Goal: Task Accomplishment & Management: Complete application form

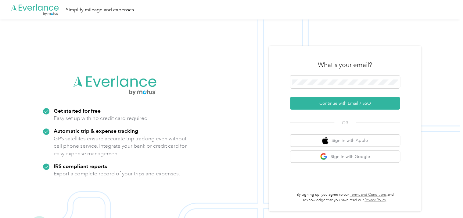
click at [394, 68] on div "What's your email?" at bounding box center [345, 64] width 110 height 21
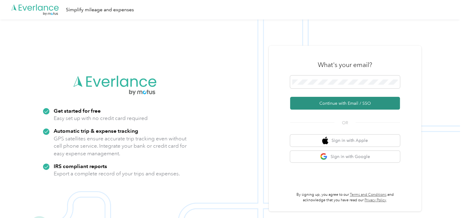
click at [381, 100] on button "Continue with Email / SSO" at bounding box center [345, 103] width 110 height 13
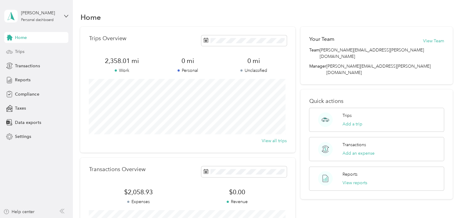
click at [18, 54] on span "Trips" at bounding box center [19, 52] width 9 height 6
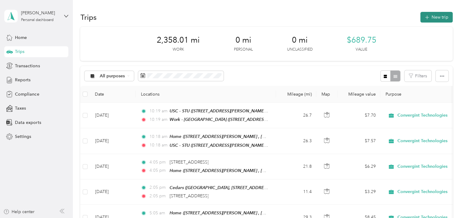
click at [441, 17] on button "New trip" at bounding box center [436, 17] width 32 height 11
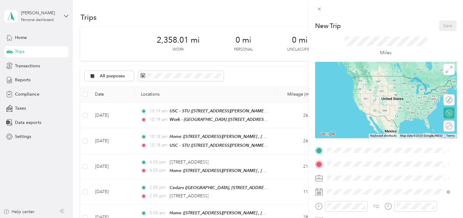
click at [358, 81] on div "Home [STREET_ADDRESS][PERSON_NAME], East Whittier, [GEOGRAPHIC_DATA], [GEOGRAPH…" at bounding box center [392, 85] width 109 height 19
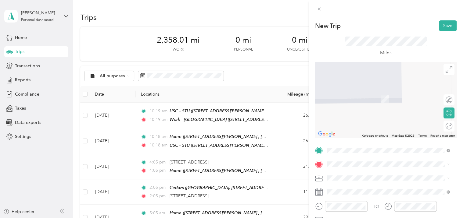
click at [365, 107] on div "Work - [GEOGRAPHIC_DATA][STREET_ADDRESS][GEOGRAPHIC_DATA], [GEOGRAPHIC_DATA], […" at bounding box center [392, 110] width 109 height 19
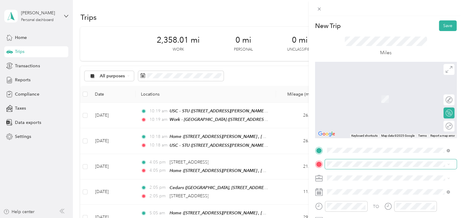
click at [364, 168] on span at bounding box center [391, 165] width 132 height 10
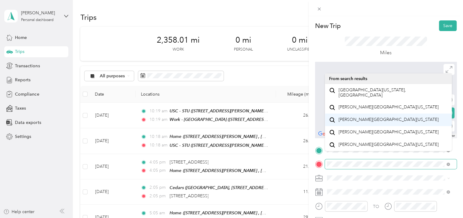
scroll to position [10, 0]
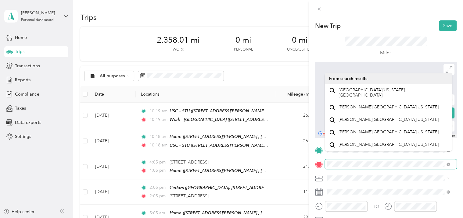
click at [295, 164] on div "New Trip Save This trip cannot be edited because it is either under review, app…" at bounding box center [231, 109] width 463 height 218
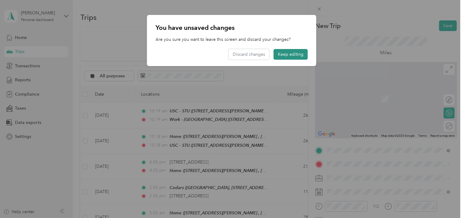
click at [288, 52] on button "Keep editing" at bounding box center [291, 54] width 34 height 11
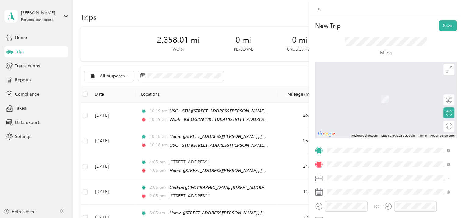
click at [370, 93] on span "[STREET_ADDRESS][US_STATE]" at bounding box center [368, 90] width 61 height 5
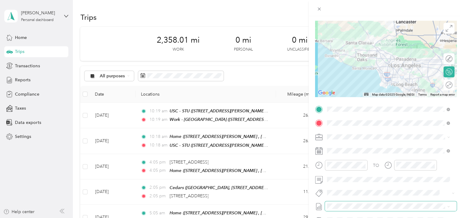
scroll to position [61, 0]
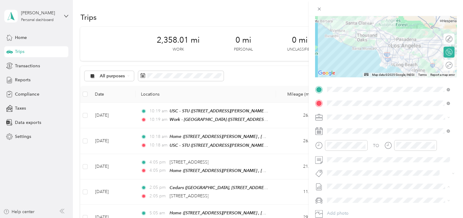
click at [348, 206] on span "Ocrober 2025" at bounding box center [341, 206] width 28 height 6
click at [356, 213] on li "Dodge Journey" at bounding box center [388, 210] width 127 height 11
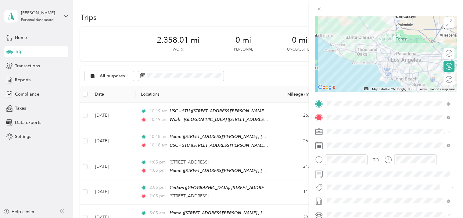
scroll to position [0, 0]
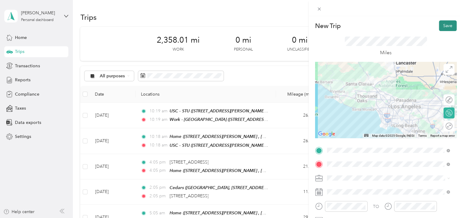
click at [443, 24] on button "Save" at bounding box center [448, 25] width 18 height 11
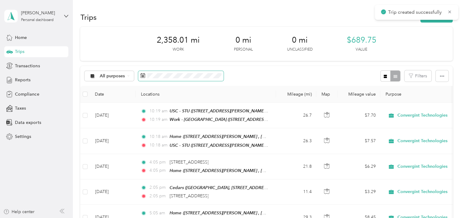
click at [177, 78] on span at bounding box center [180, 76] width 85 height 10
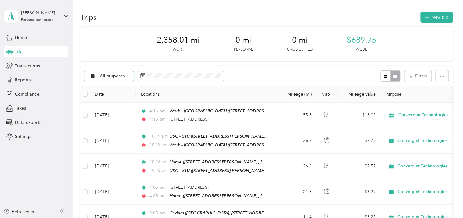
click at [124, 77] on span "All purposes" at bounding box center [112, 76] width 25 height 4
click at [171, 80] on span at bounding box center [180, 76] width 85 height 10
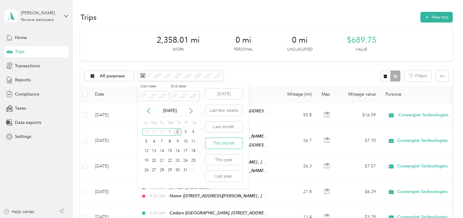
click at [232, 144] on button "This month" at bounding box center [223, 143] width 37 height 11
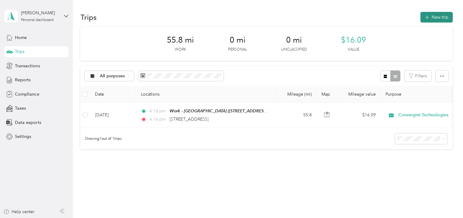
click at [433, 21] on button "New trip" at bounding box center [436, 17] width 32 height 11
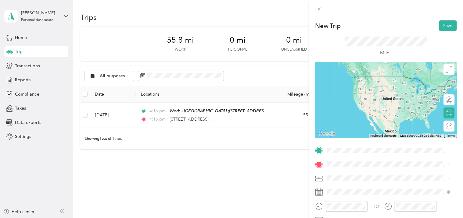
click at [388, 77] on span "[STREET_ADDRESS][US_STATE]" at bounding box center [368, 73] width 61 height 5
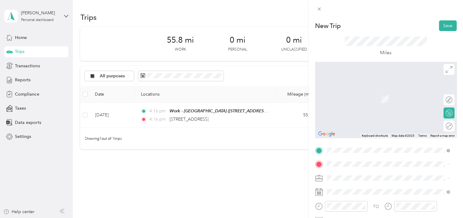
click at [364, 102] on span "[STREET_ADDRESS][PERSON_NAME], East Whittier, [GEOGRAPHIC_DATA], [GEOGRAPHIC_DA…" at bounding box center [388, 101] width 100 height 12
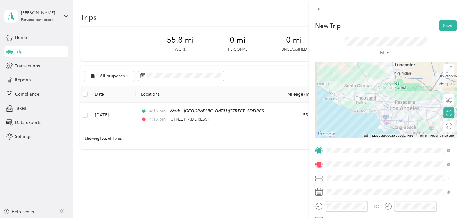
click at [395, 110] on div at bounding box center [386, 100] width 142 height 76
click at [387, 101] on div at bounding box center [386, 100] width 142 height 76
click at [398, 110] on div at bounding box center [386, 100] width 142 height 76
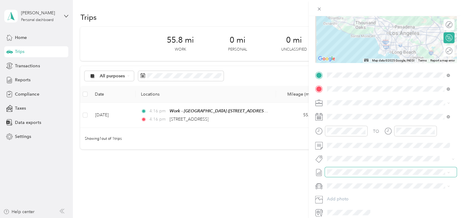
scroll to position [92, 0]
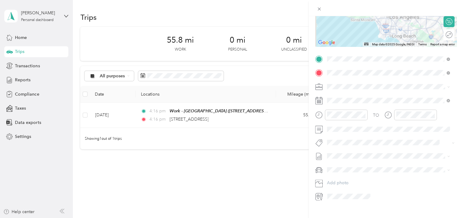
click at [350, 179] on li "Ocrober 2025 Draft" at bounding box center [388, 176] width 127 height 10
click at [351, 179] on span "Dodge Journey" at bounding box center [344, 180] width 31 height 5
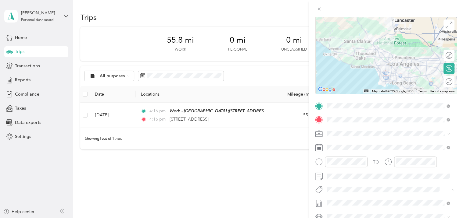
scroll to position [0, 0]
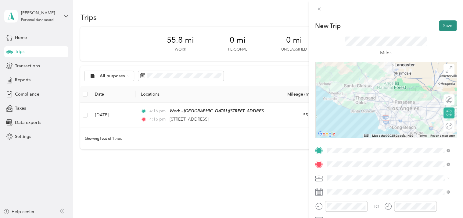
click at [444, 23] on button "Save" at bounding box center [448, 25] width 18 height 11
